Goal: Find specific page/section: Find specific page/section

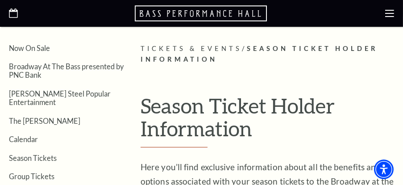
scroll to position [179, 0]
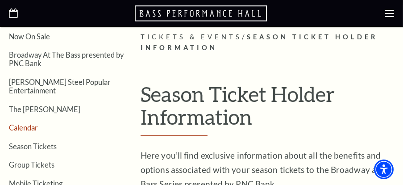
click at [30, 123] on link "Calendar" at bounding box center [23, 127] width 29 height 8
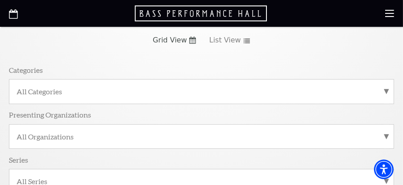
scroll to position [45, 0]
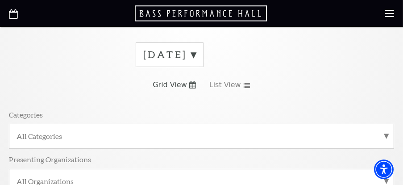
click at [188, 87] on link "Grid View" at bounding box center [174, 85] width 43 height 10
click at [182, 86] on span "Grid View" at bounding box center [170, 85] width 34 height 10
click at [191, 84] on use at bounding box center [192, 84] width 7 height 7
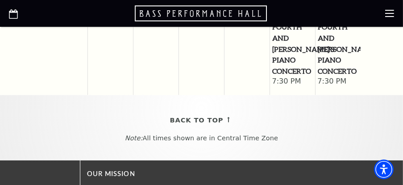
scroll to position [714, 0]
